Goal: Find specific page/section: Find specific page/section

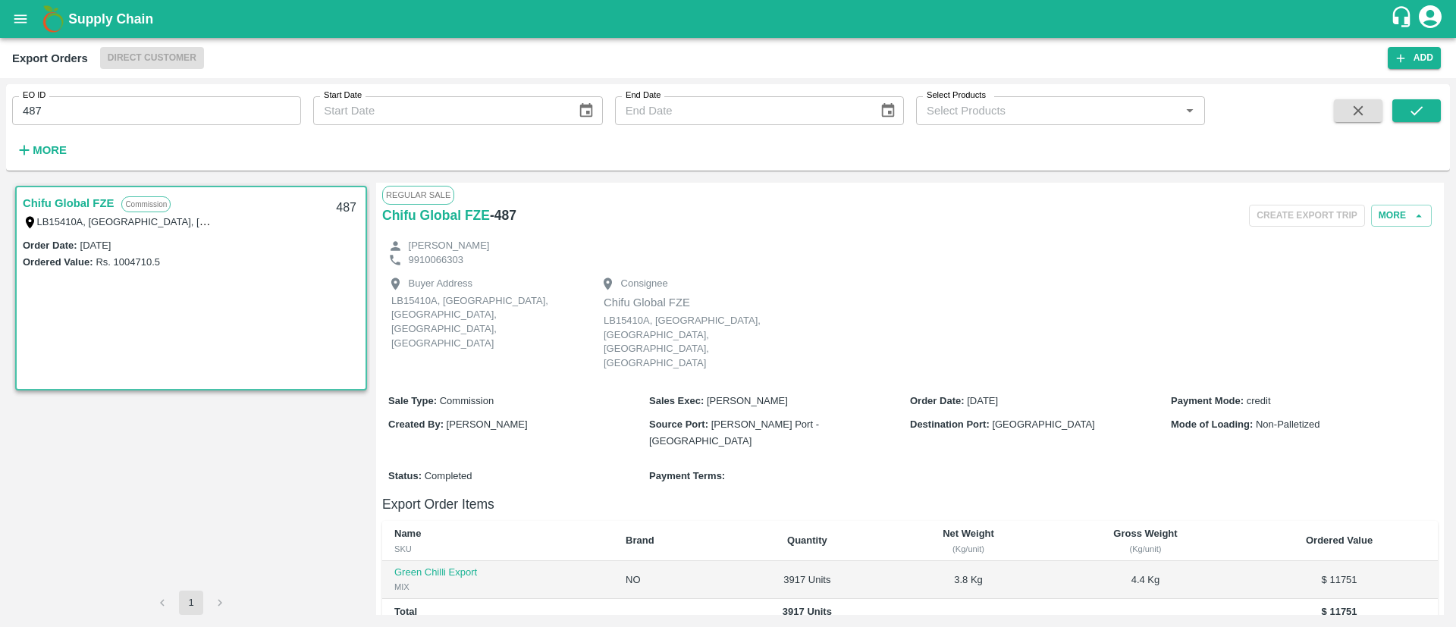
scroll to position [225, 0]
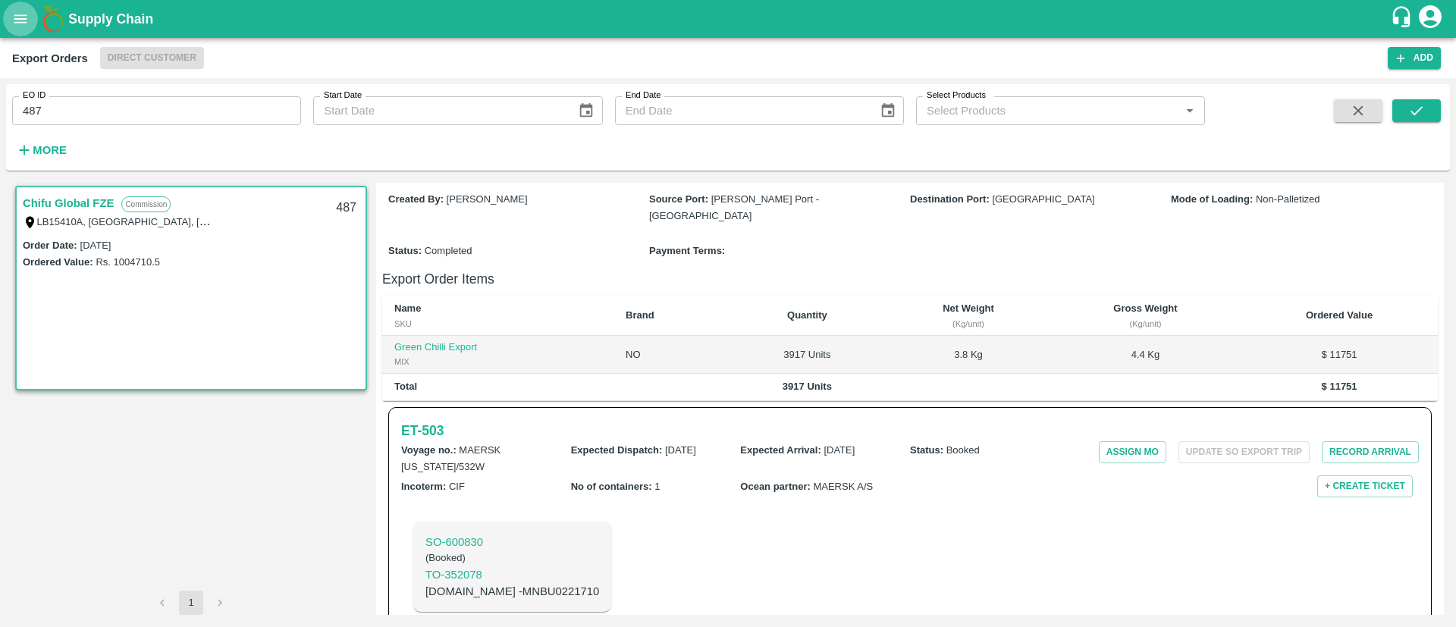
click at [16, 24] on icon "open drawer" at bounding box center [20, 19] width 17 height 17
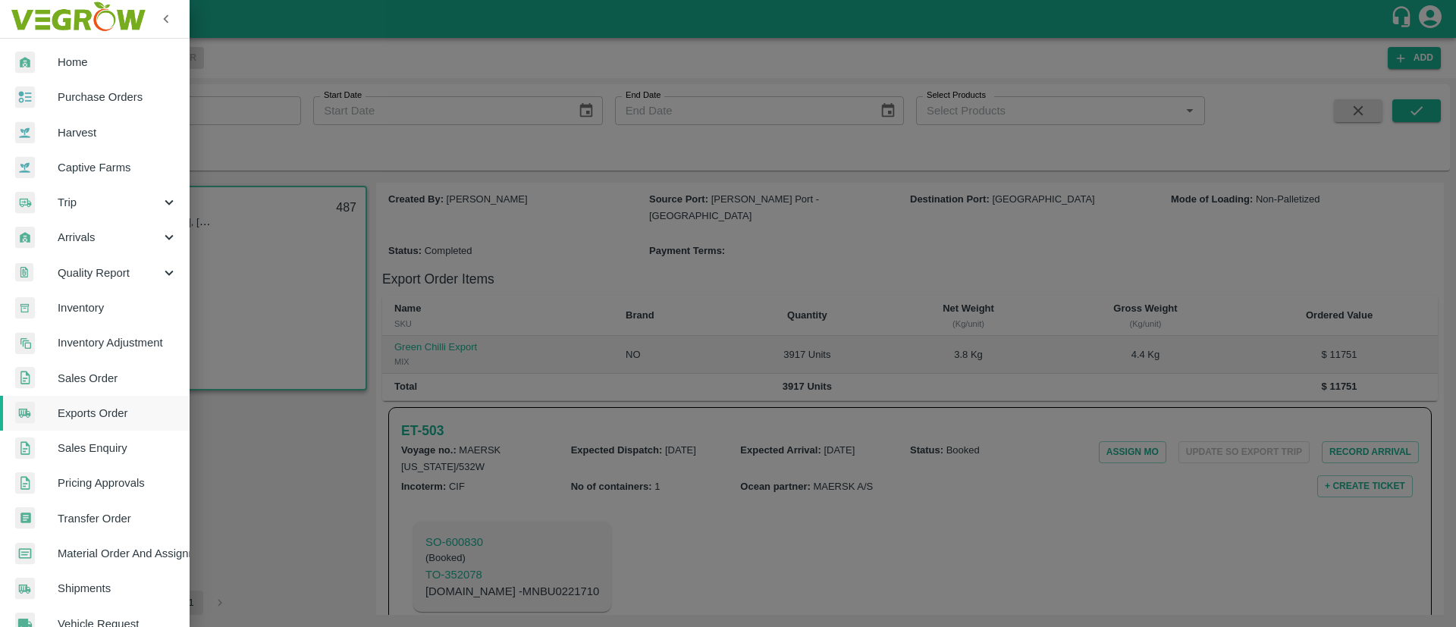
click at [84, 318] on link "Inventory" at bounding box center [95, 307] width 190 height 35
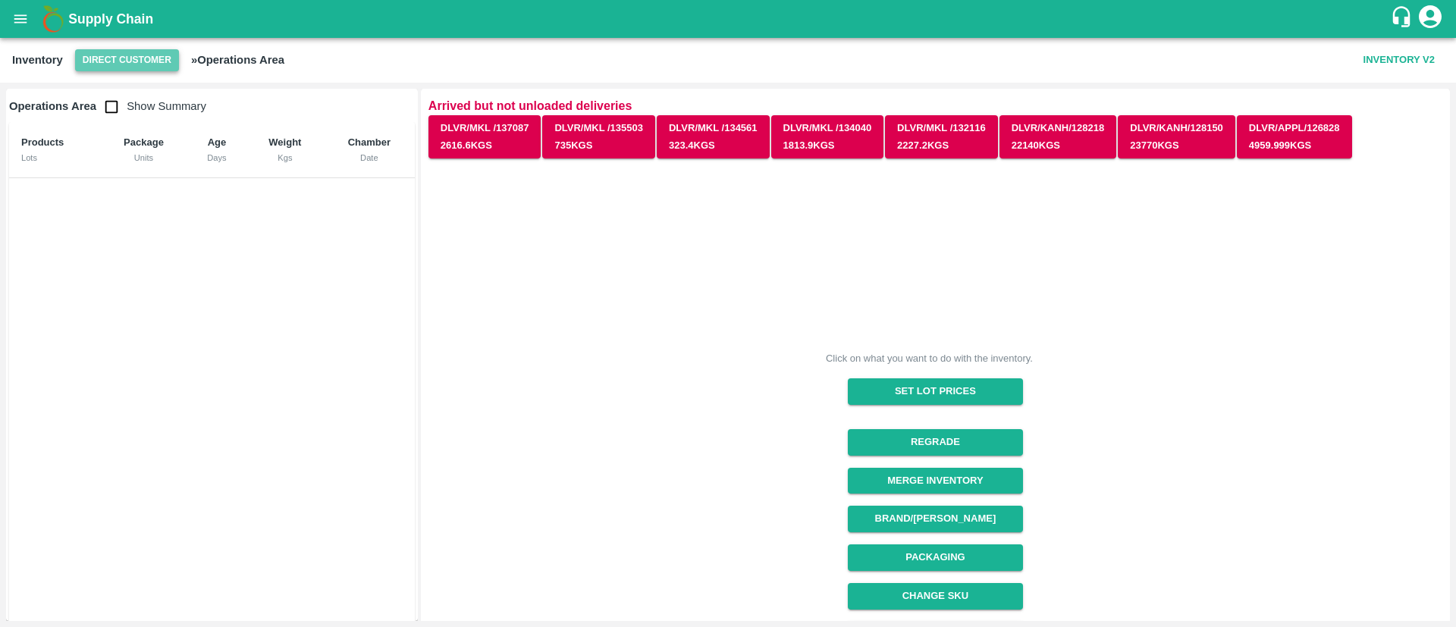
click at [146, 55] on button "Direct Customer" at bounding box center [127, 60] width 104 height 22
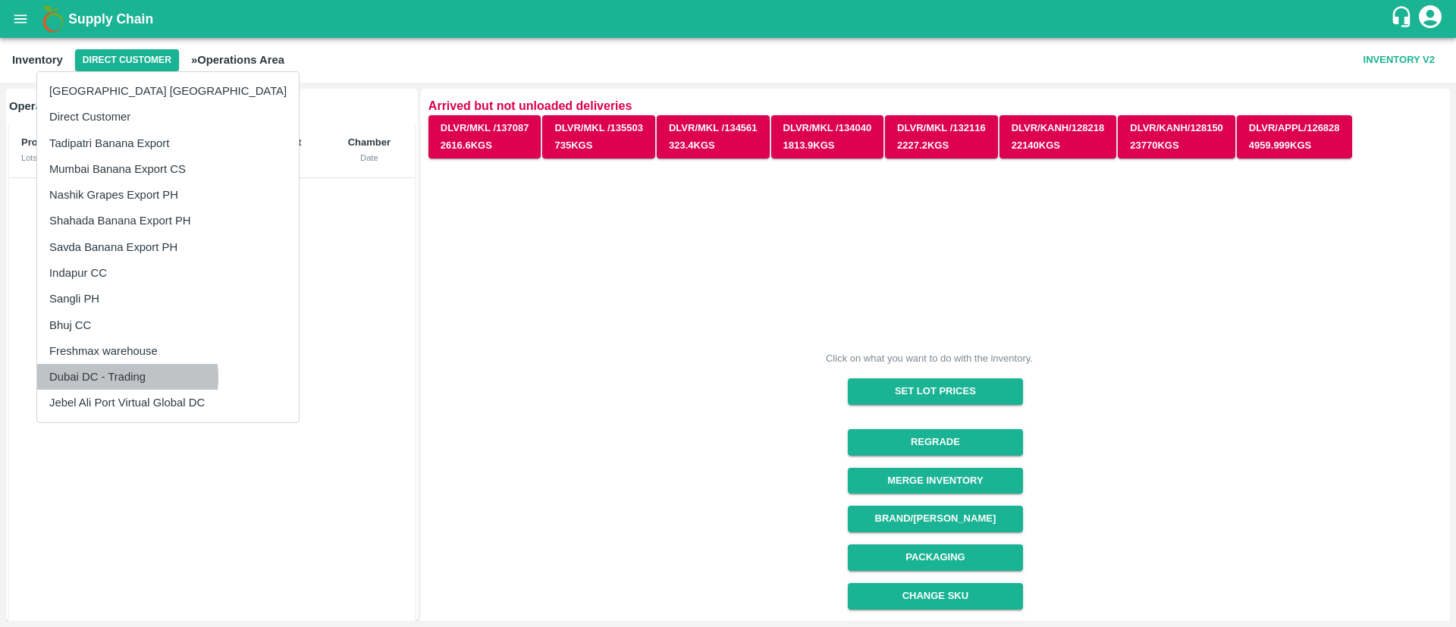
click at [115, 378] on li "Dubai DC - Trading" at bounding box center [168, 377] width 262 height 26
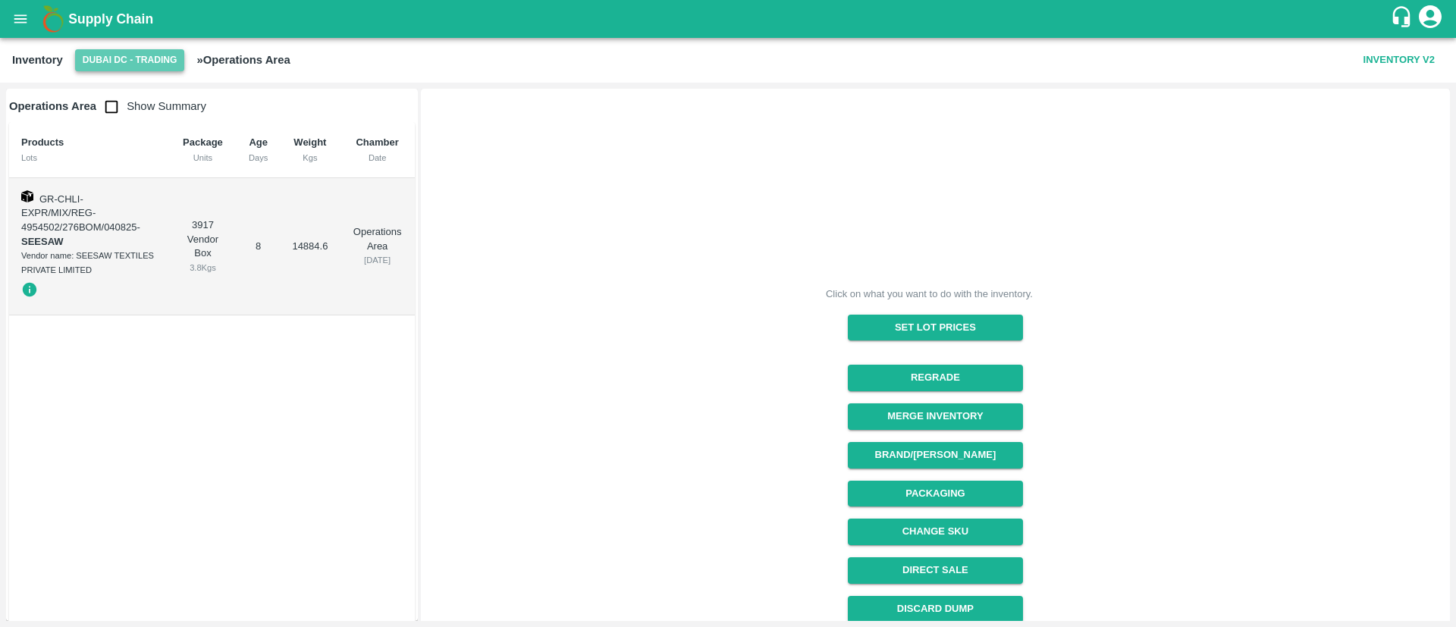
click at [142, 62] on button "Dubai DC - Trading" at bounding box center [130, 60] width 110 height 22
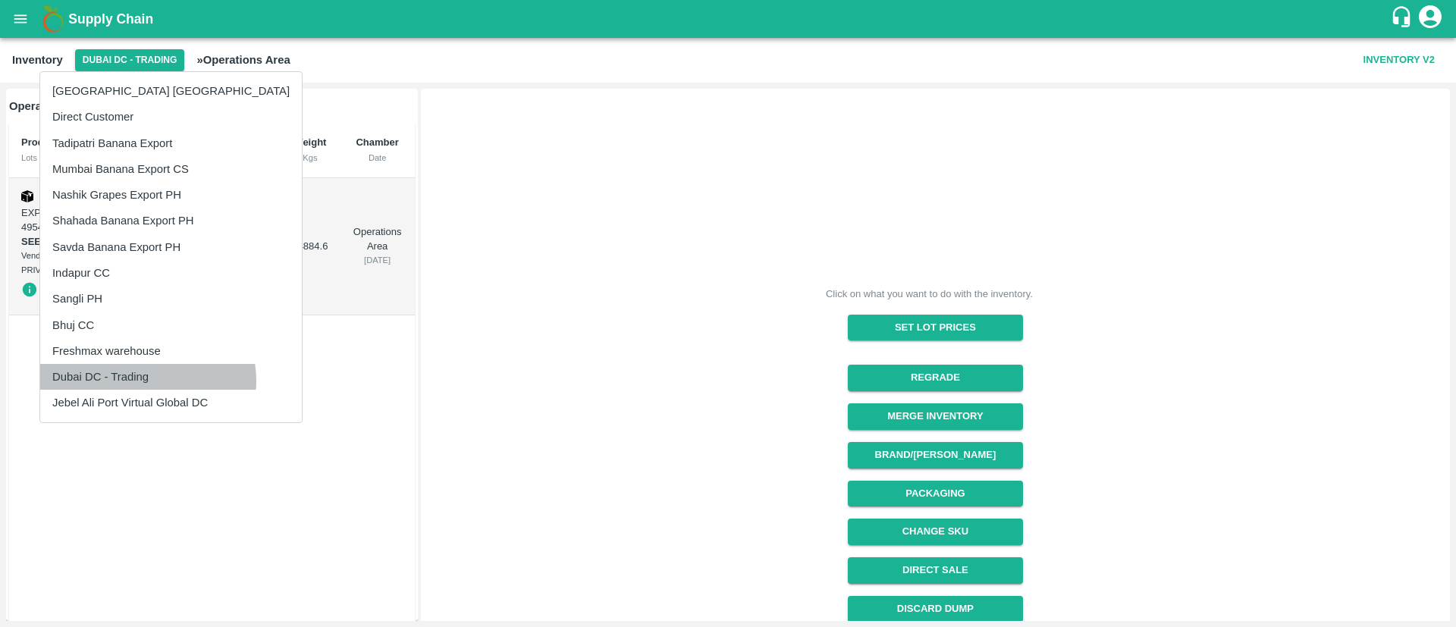
click at [147, 381] on li "Dubai DC - Trading" at bounding box center [171, 377] width 262 height 26
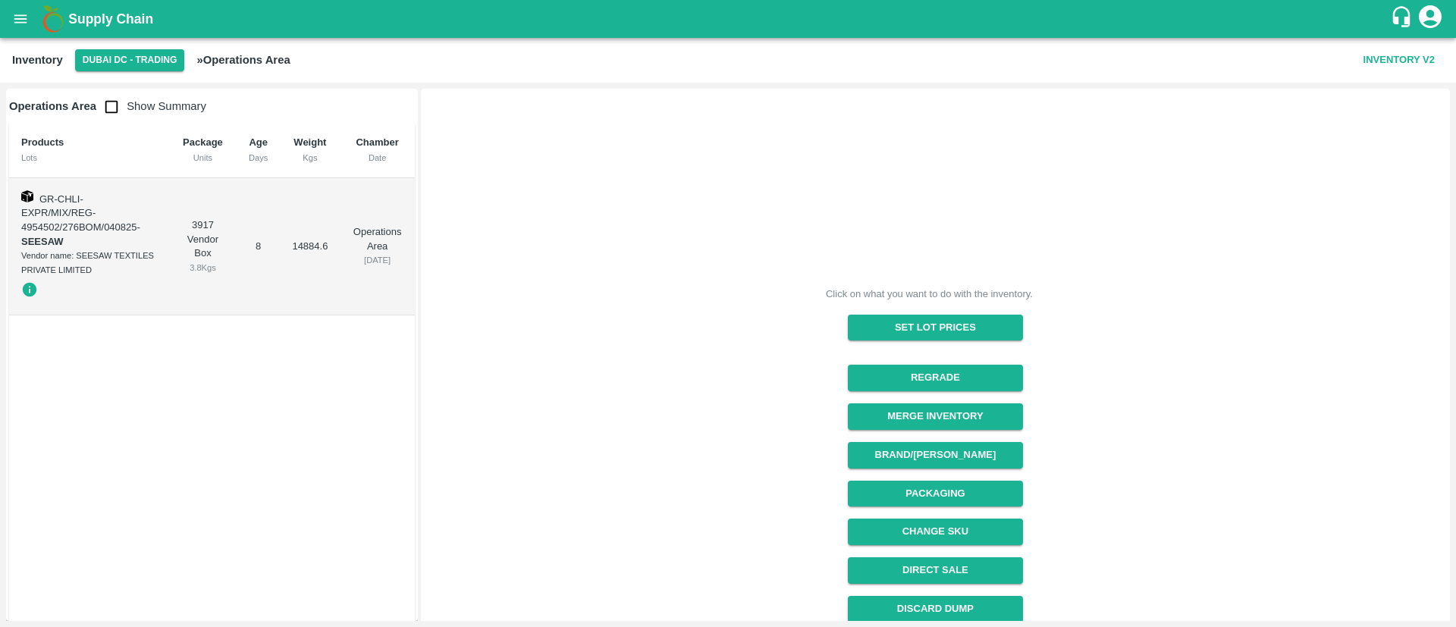
click at [89, 239] on td "GR-CHLI-EXPR/MIX/REG-4954502/276BOM/040825 - SEESAW Vendor name: SEESAW TEXTILE…" at bounding box center [89, 247] width 160 height 138
click at [20, 17] on icon "open drawer" at bounding box center [20, 19] width 17 height 17
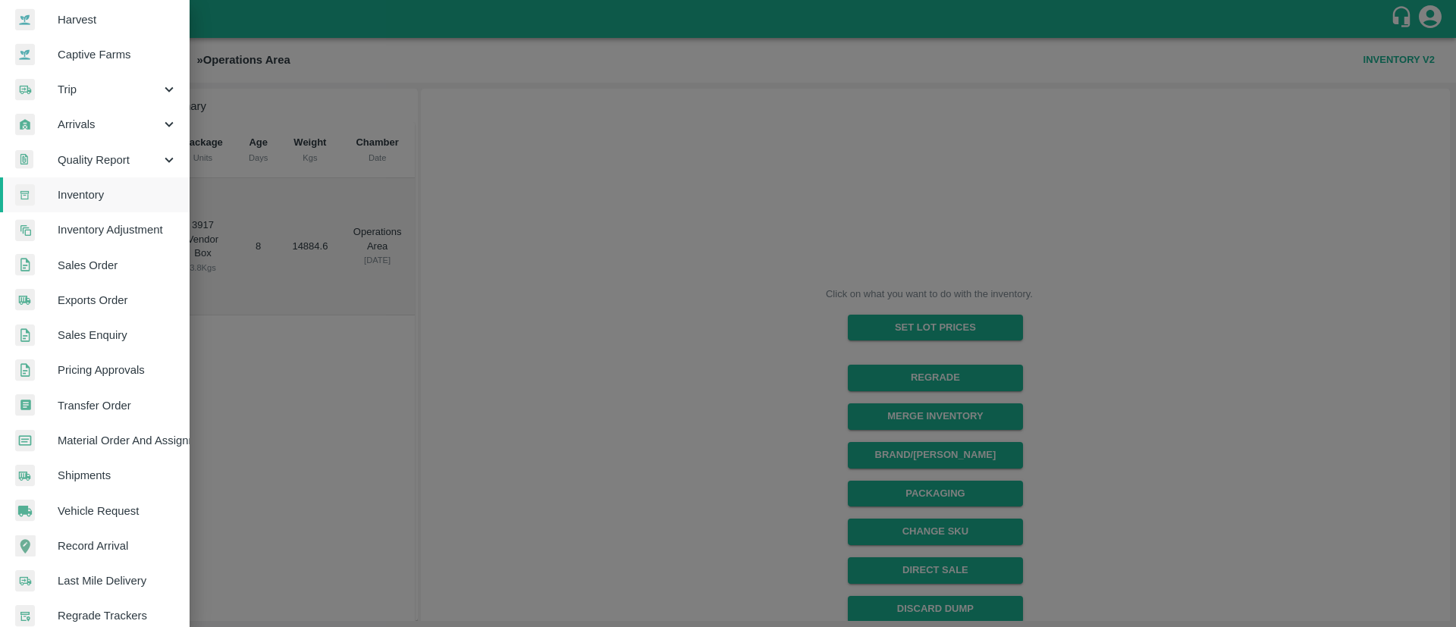
scroll to position [114, 0]
